Goal: Task Accomplishment & Management: Use online tool/utility

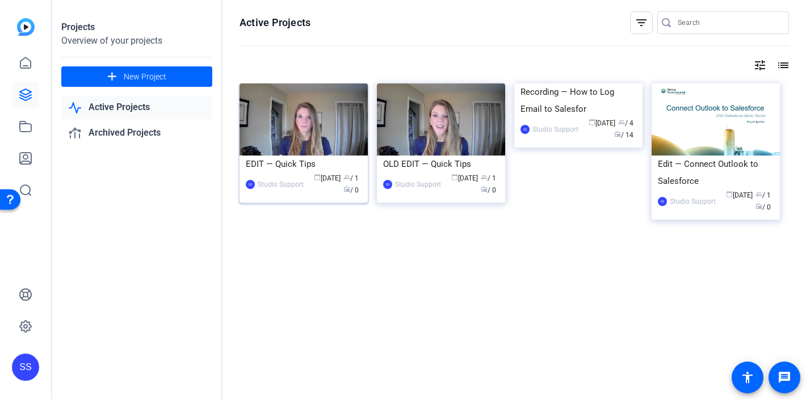
click at [298, 163] on div "EDIT — Quick Tips" at bounding box center [304, 164] width 116 height 17
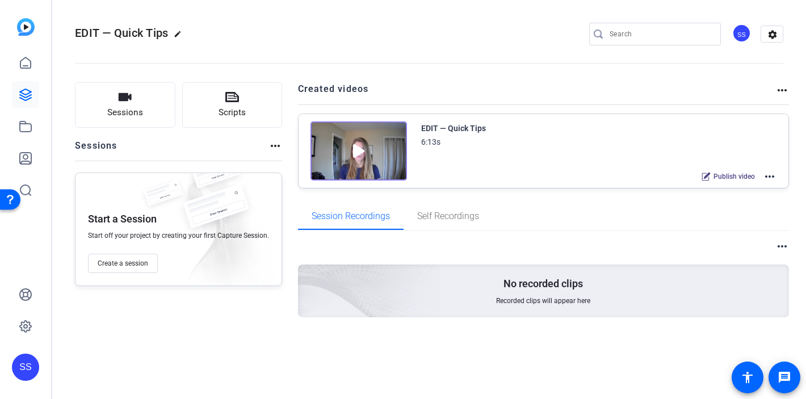
click at [768, 178] on mat-icon "more_horiz" at bounding box center [770, 177] width 14 height 14
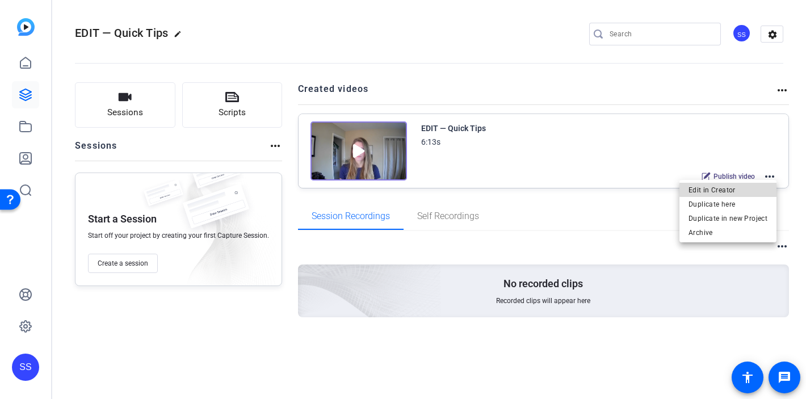
click at [0, 0] on span "Edit in Creator" at bounding box center [0, 0] width 0 height 0
